Goal: Check status: Check status

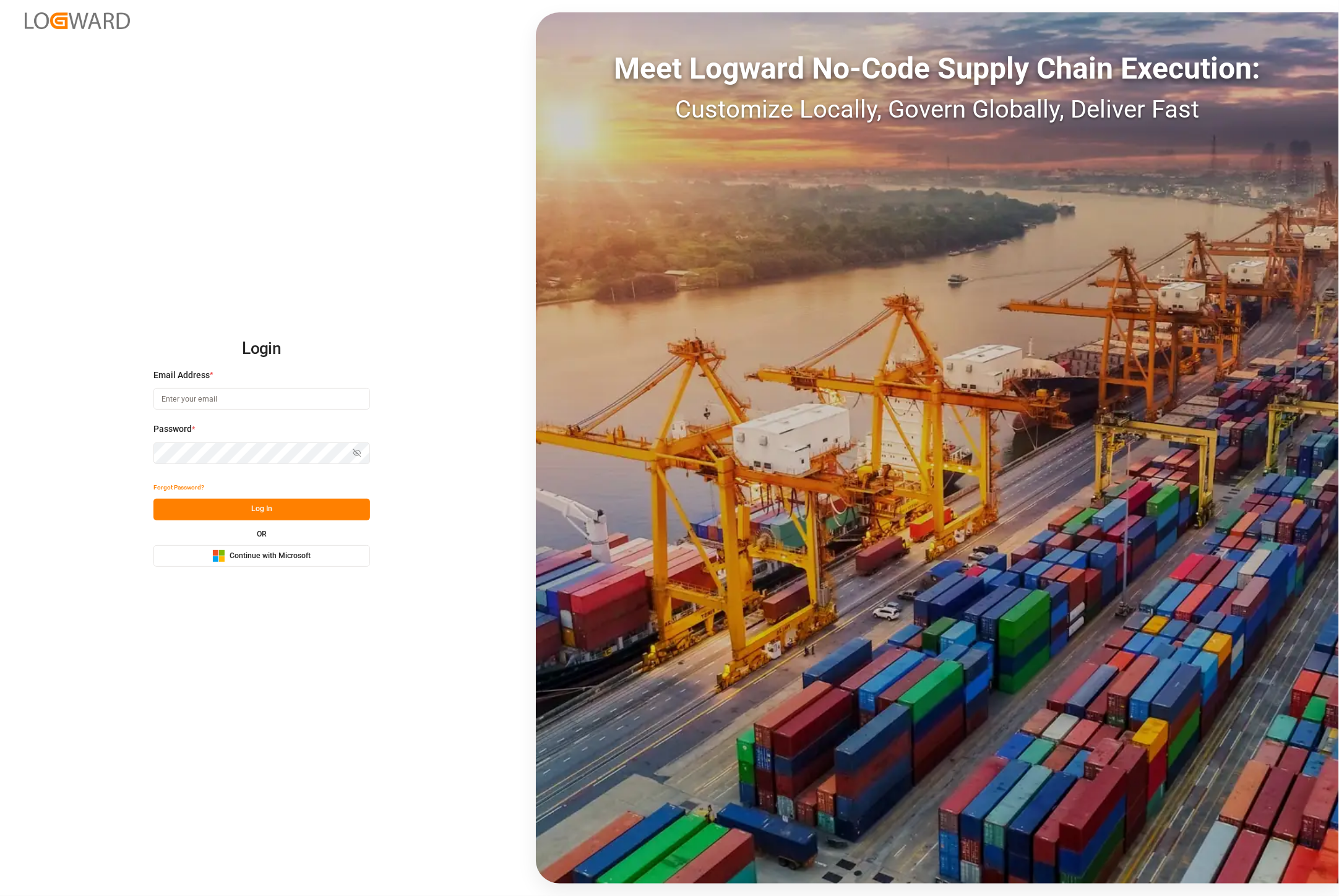
click at [293, 565] on button "Microsoft Logo Continue with Microsoft" at bounding box center [262, 556] width 217 height 22
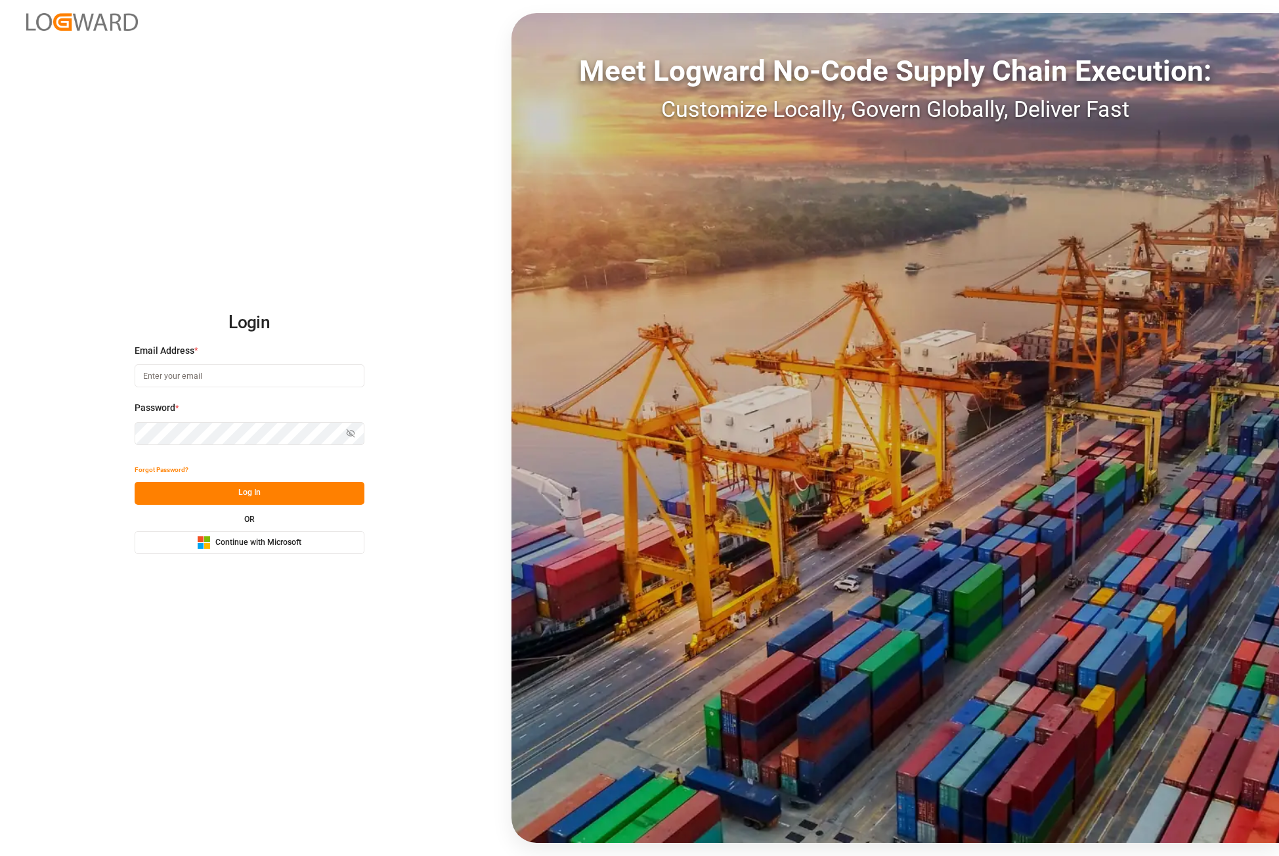
click at [259, 539] on span "Continue with Microsoft" at bounding box center [258, 543] width 86 height 12
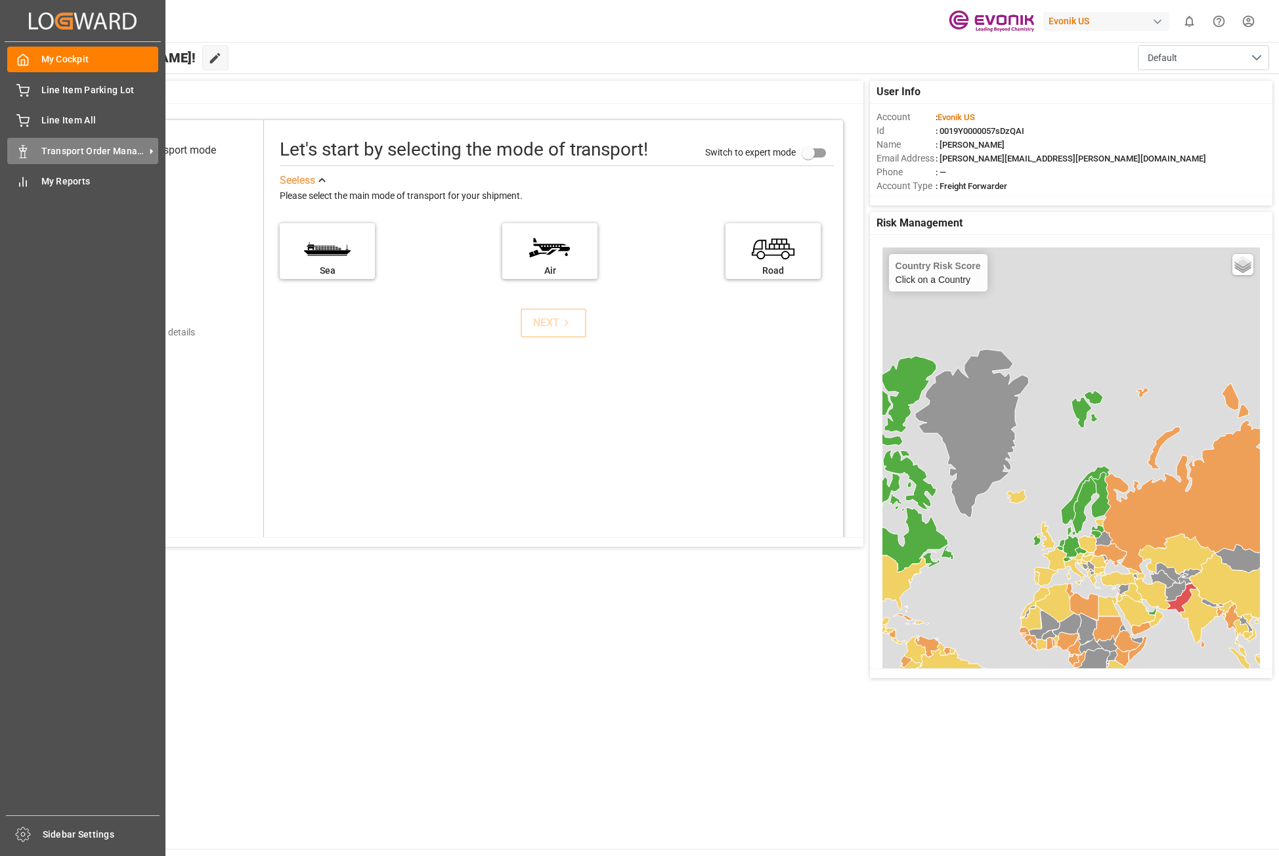
click at [146, 153] on icon at bounding box center [151, 151] width 14 height 14
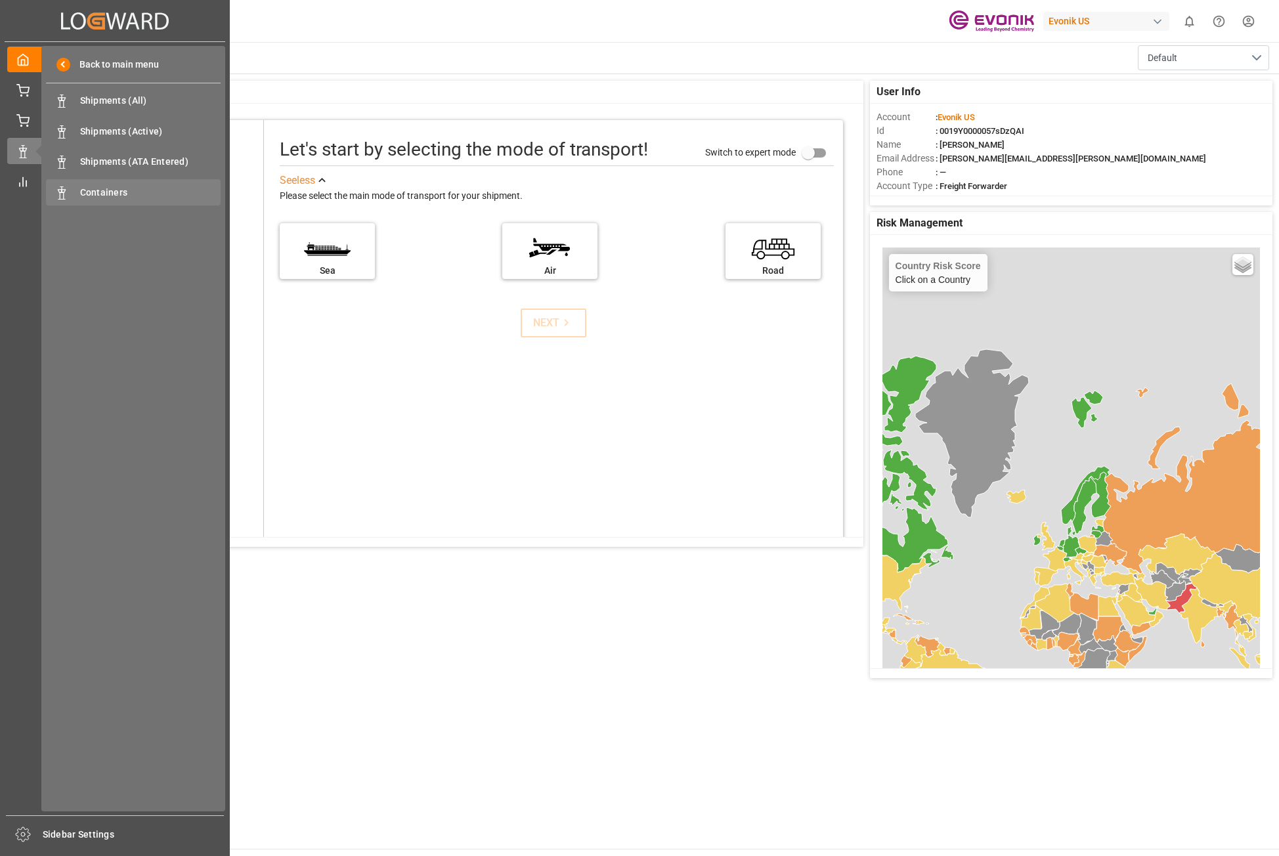
click at [112, 196] on span "Containers" at bounding box center [150, 193] width 141 height 14
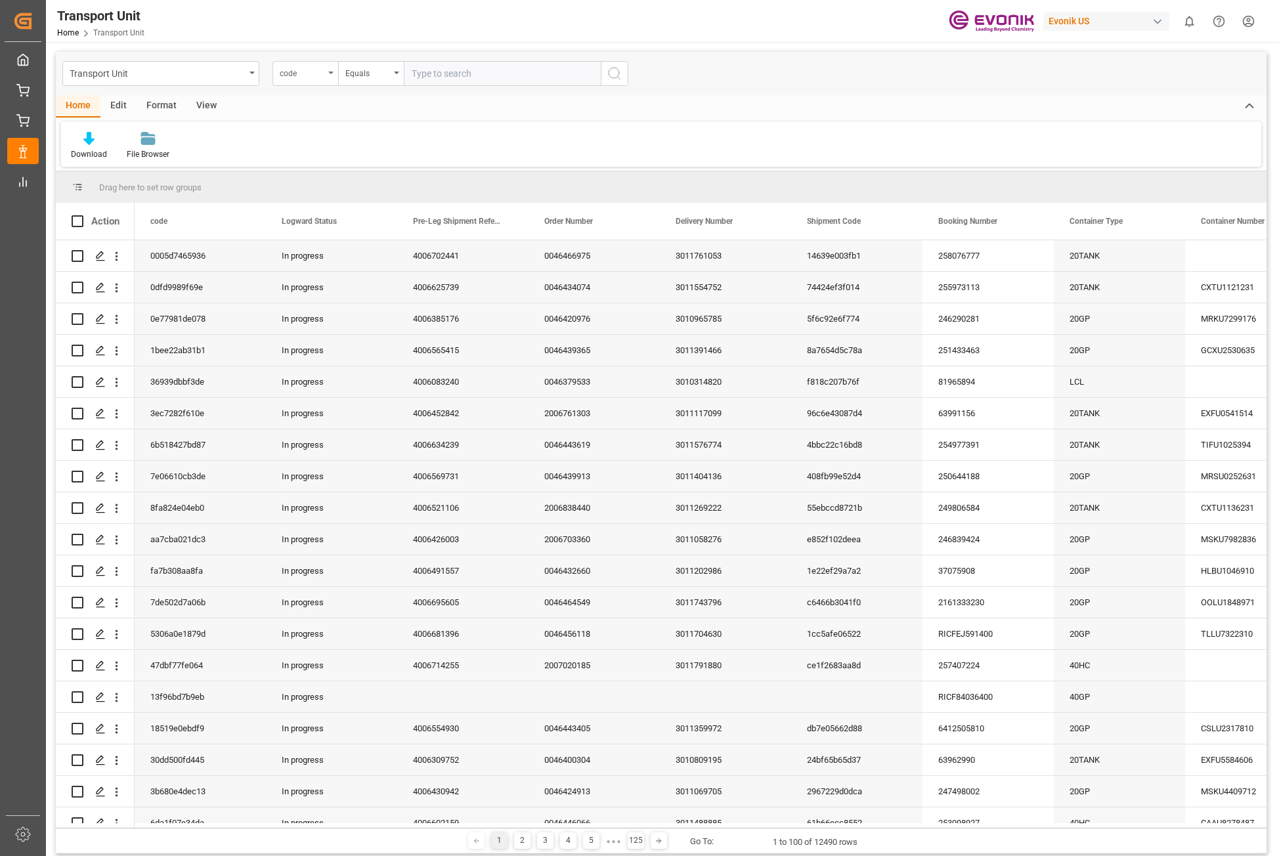
click at [335, 76] on div "code" at bounding box center [306, 73] width 66 height 25
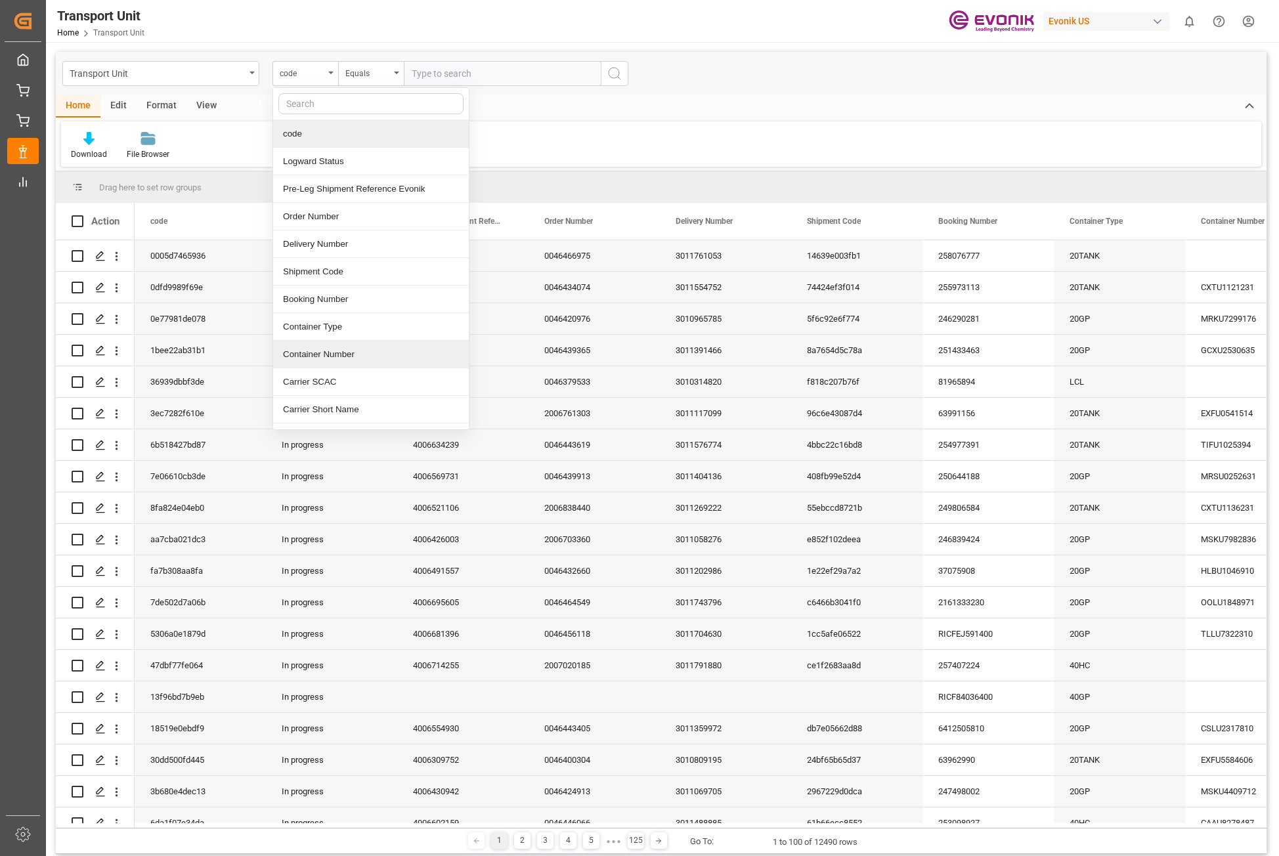
click at [301, 354] on div "Container Number" at bounding box center [371, 355] width 196 height 28
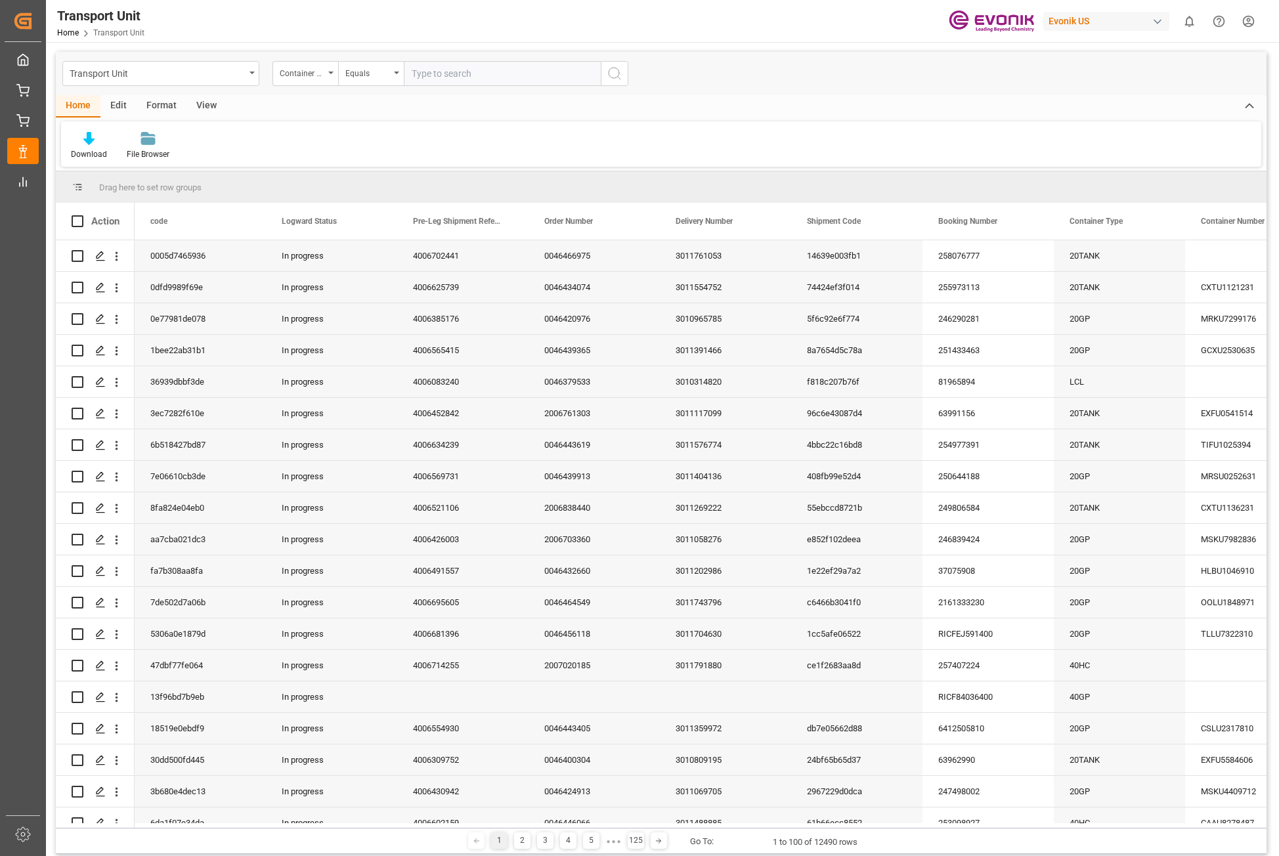
click at [456, 78] on input "text" at bounding box center [502, 73] width 197 height 25
paste input "CAIU"
paste input "4462713"
type input "CAIU4462713"
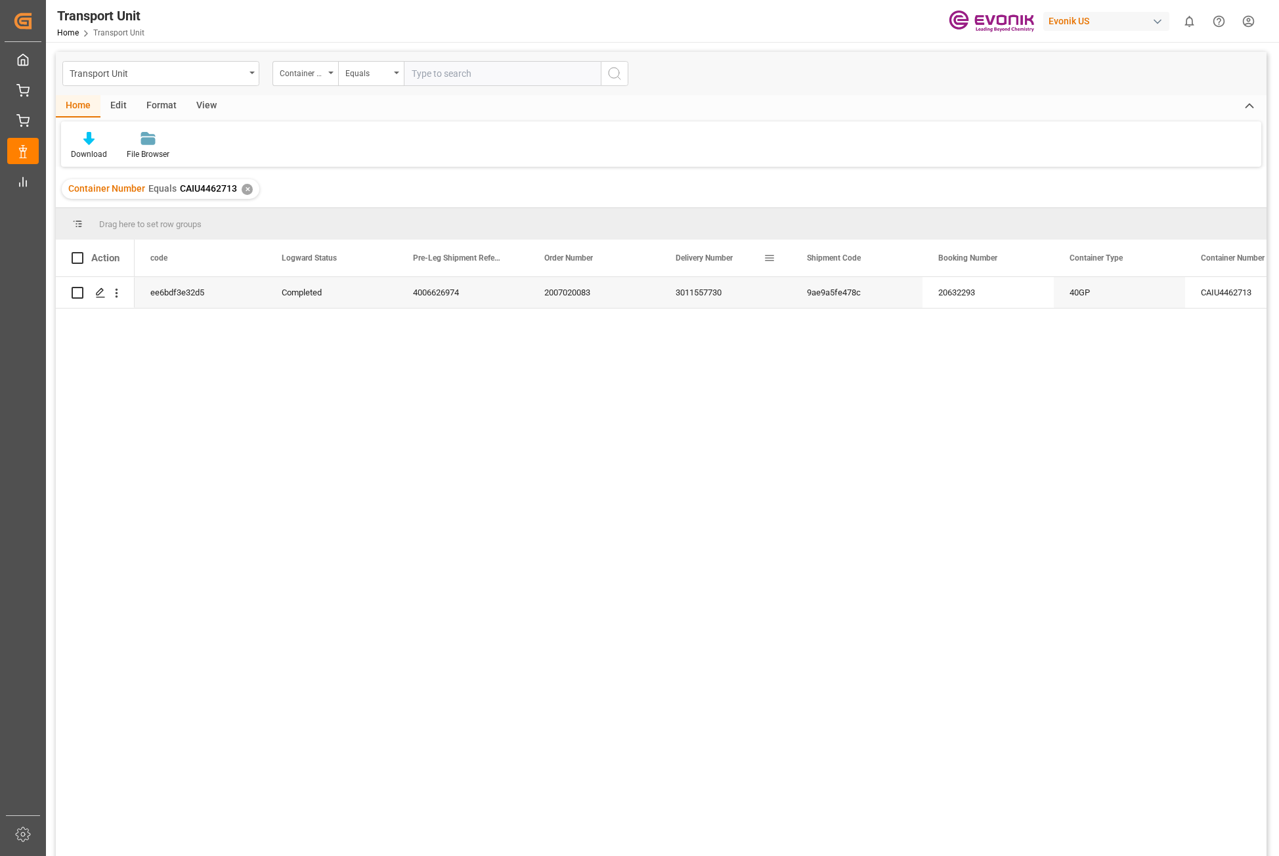
click at [705, 259] on span "Delivery Number" at bounding box center [704, 258] width 57 height 9
click at [696, 297] on div "3011557730" at bounding box center [725, 292] width 131 height 31
